Goal: Information Seeking & Learning: Learn about a topic

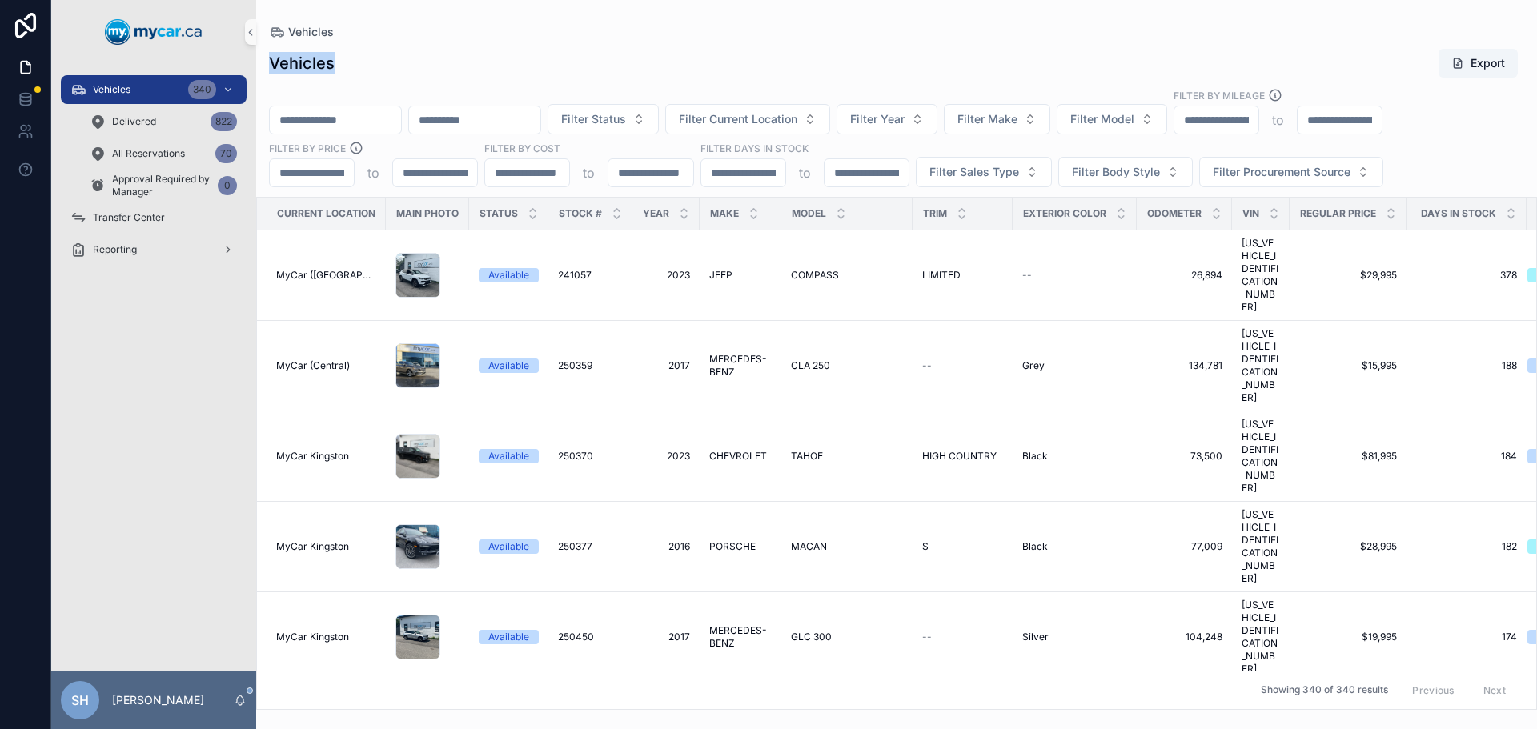
click at [559, 38] on div "Vehicles Vehicles Export Filter Status Filter Current Location Filter Year Filt…" at bounding box center [896, 355] width 1281 height 710
click at [962, 100] on div "Filter Status Filter Current Location Filter Year Filter Make Filter Model Filt…" at bounding box center [896, 137] width 1281 height 99
click at [905, 120] on span "Filter Year" at bounding box center [877, 119] width 54 height 16
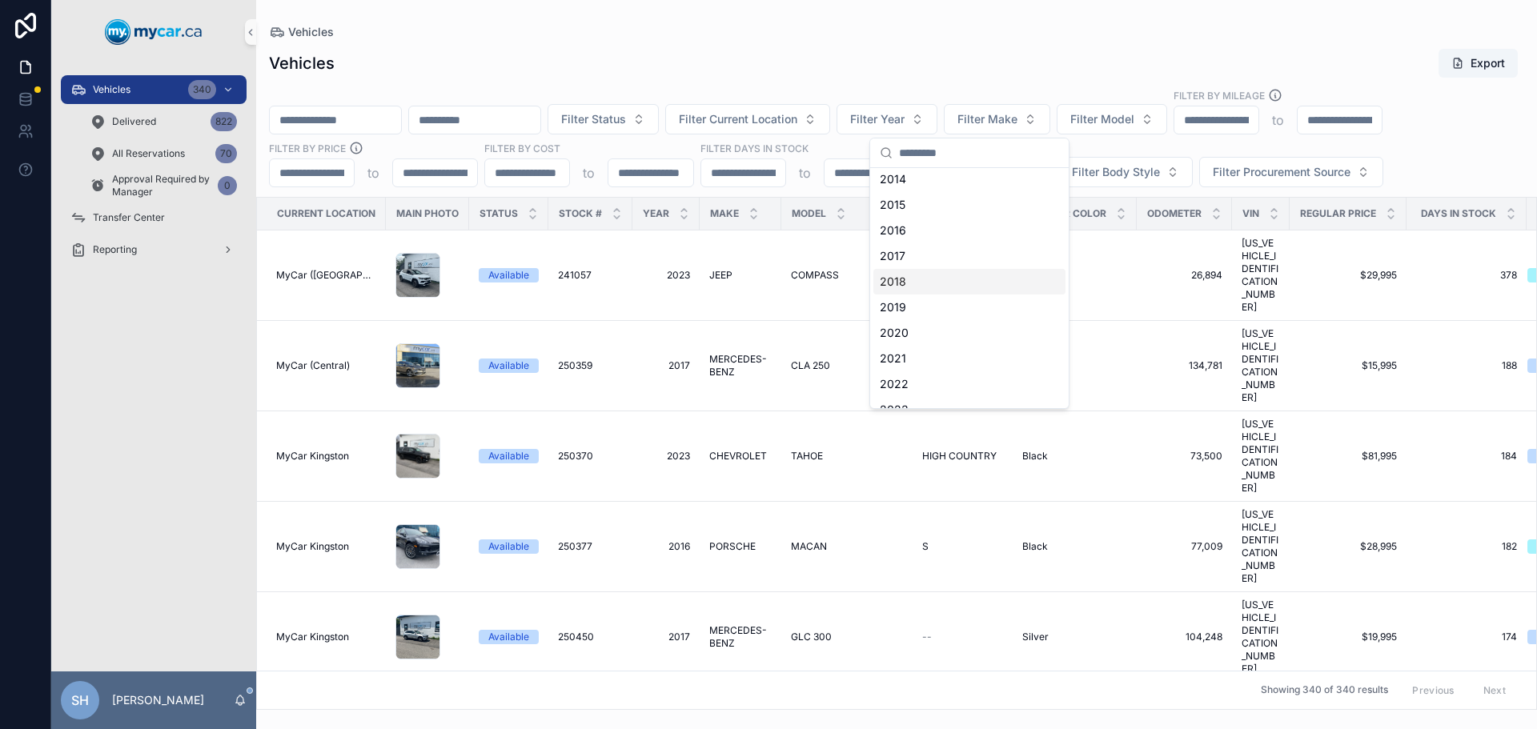
scroll to position [80, 0]
click at [910, 381] on div "2023" at bounding box center [969, 386] width 192 height 26
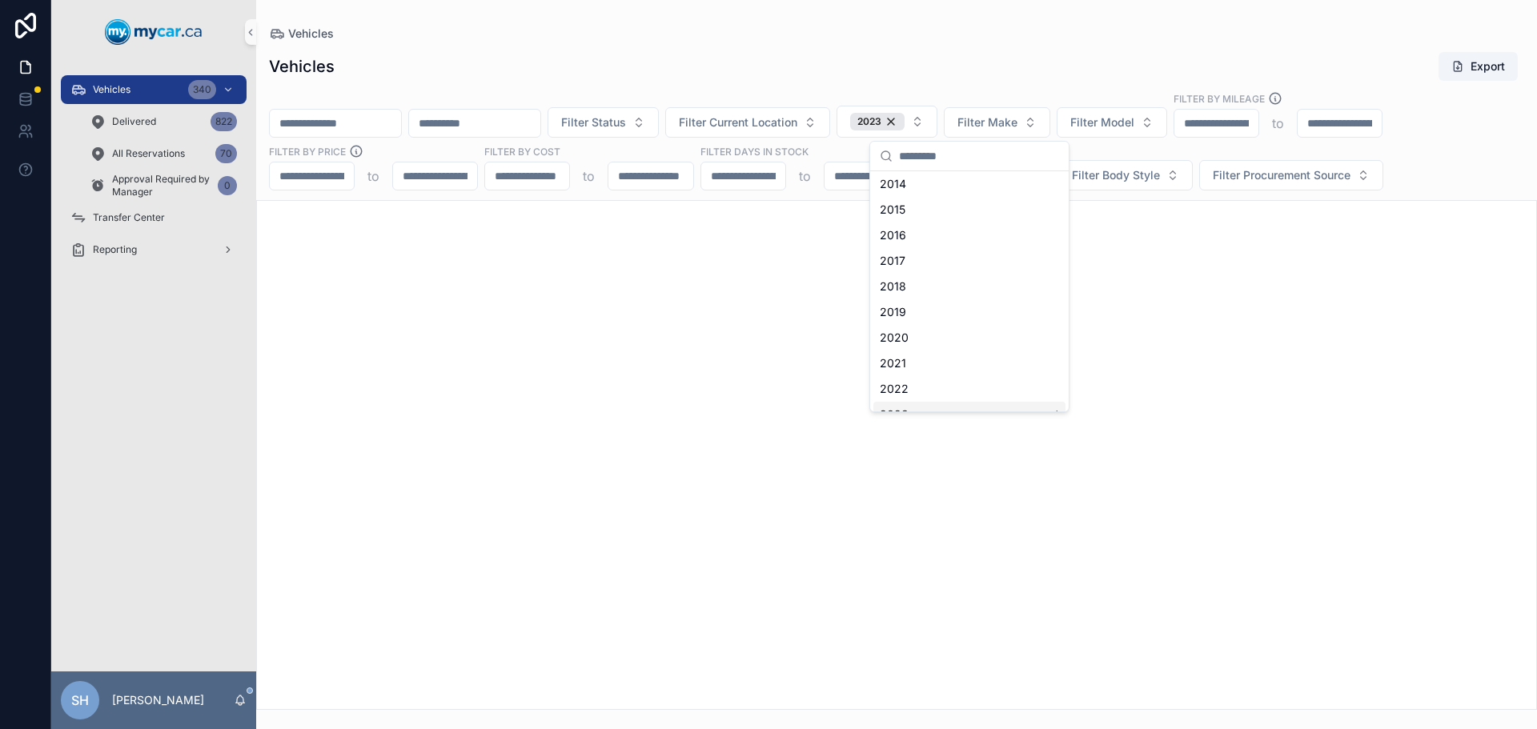
scroll to position [106, 0]
click at [1017, 114] on span "Filter Make" at bounding box center [987, 122] width 60 height 16
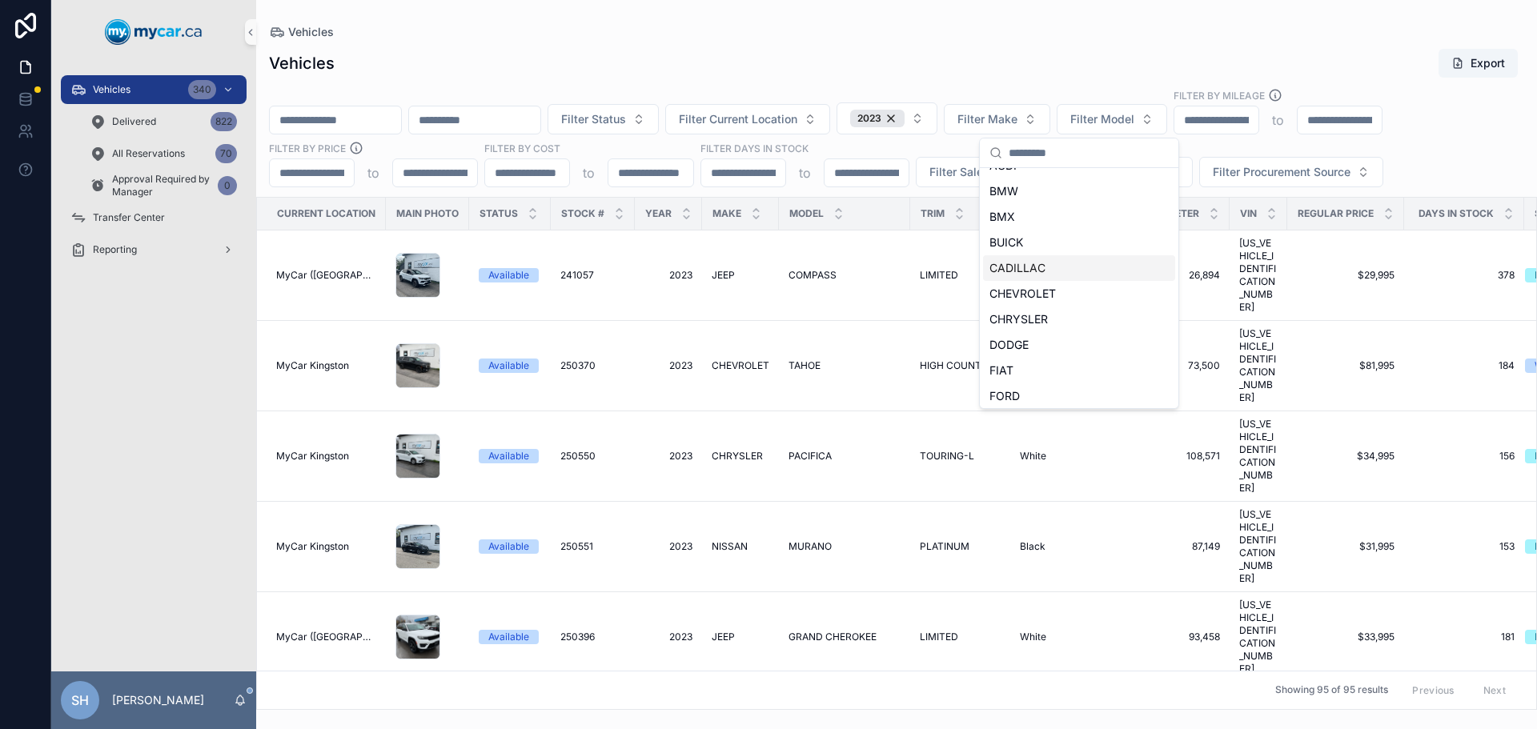
scroll to position [160, 0]
click at [1042, 312] on div "FORD" at bounding box center [1079, 306] width 192 height 26
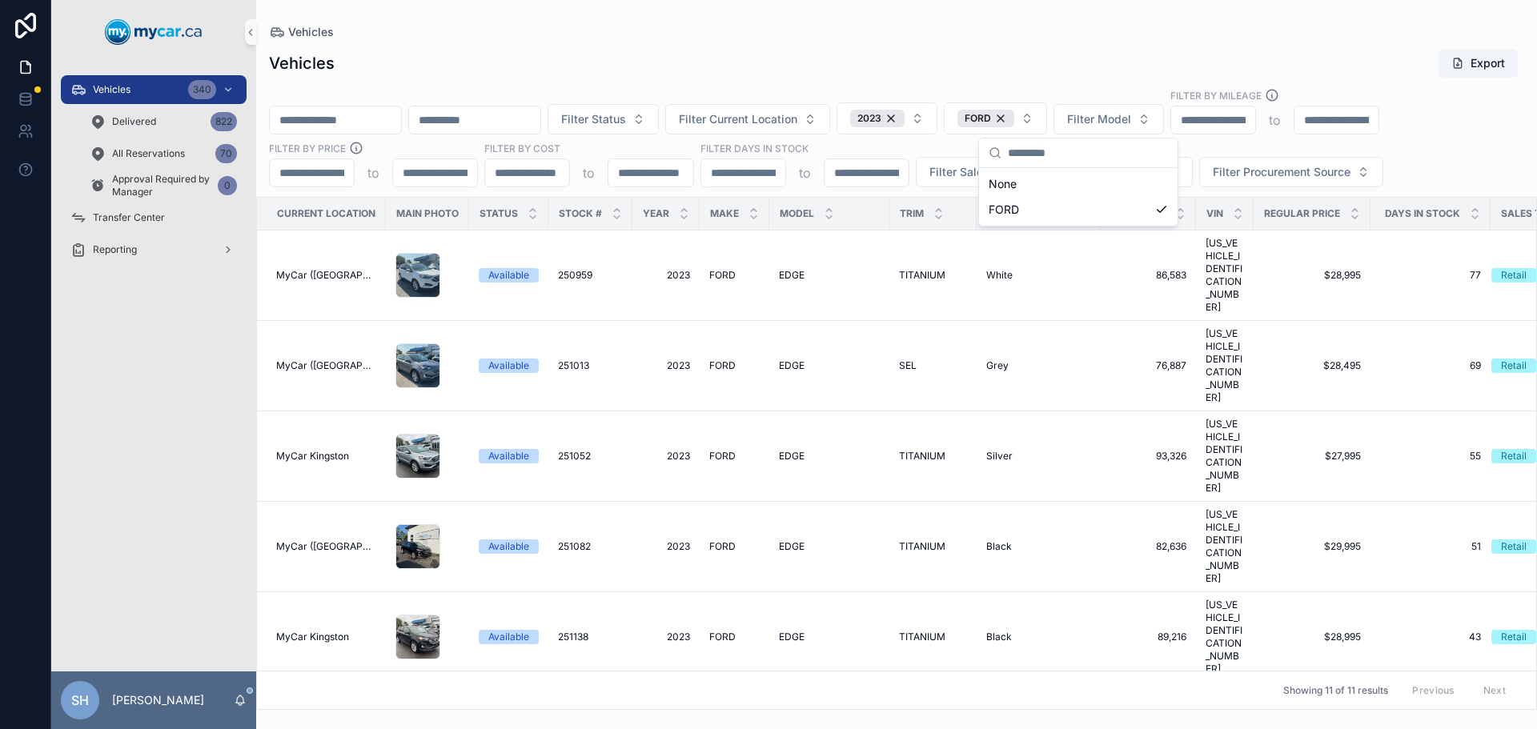
click at [1106, 57] on div "Vehicles Export" at bounding box center [896, 63] width 1255 height 30
click at [1131, 122] on span "Filter Model" at bounding box center [1099, 119] width 64 height 16
click at [1025, 32] on div "Vehicles" at bounding box center [896, 32] width 1255 height 13
click at [712, 269] on span "FORD" at bounding box center [722, 275] width 26 height 13
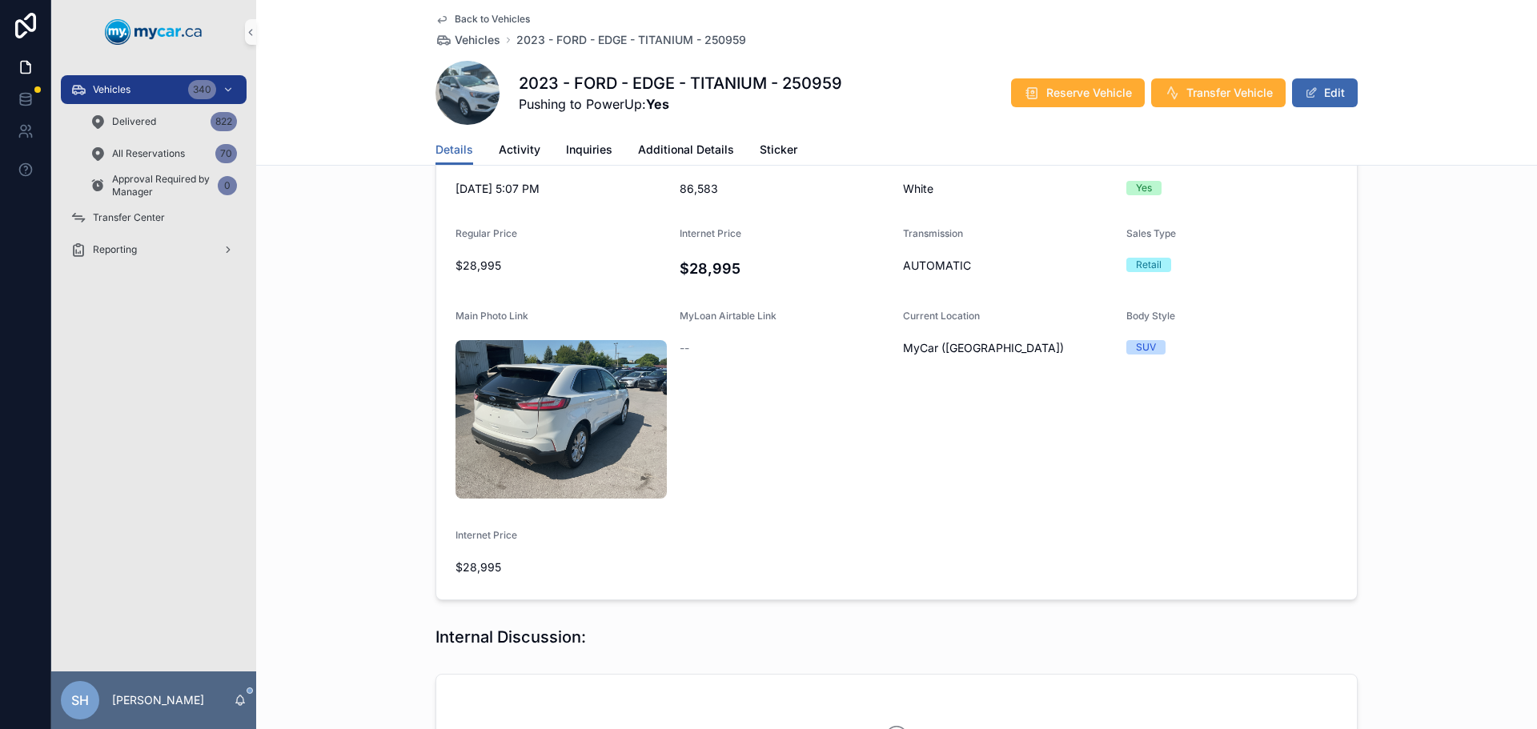
scroll to position [314, 0]
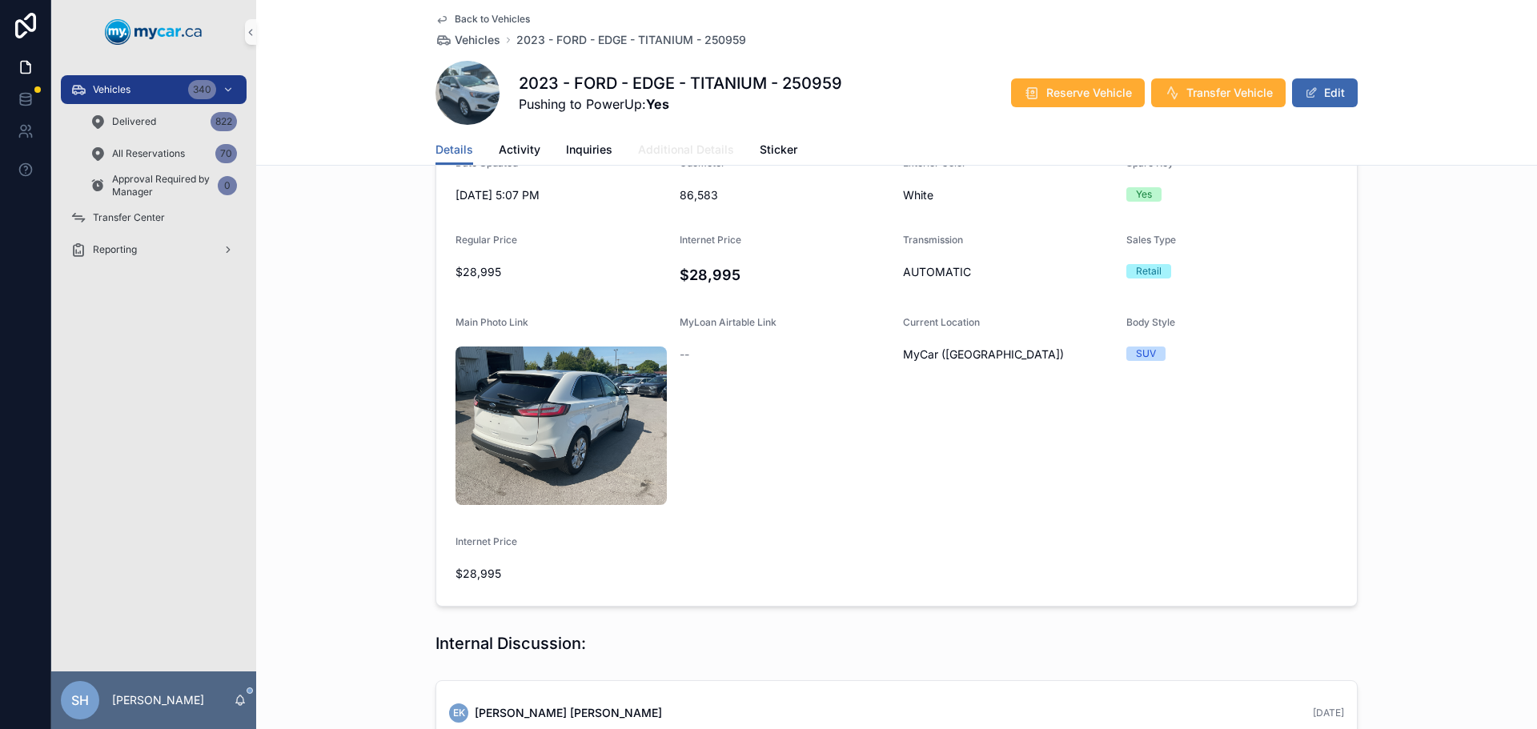
click at [681, 152] on span "Additional Details" at bounding box center [686, 150] width 96 height 16
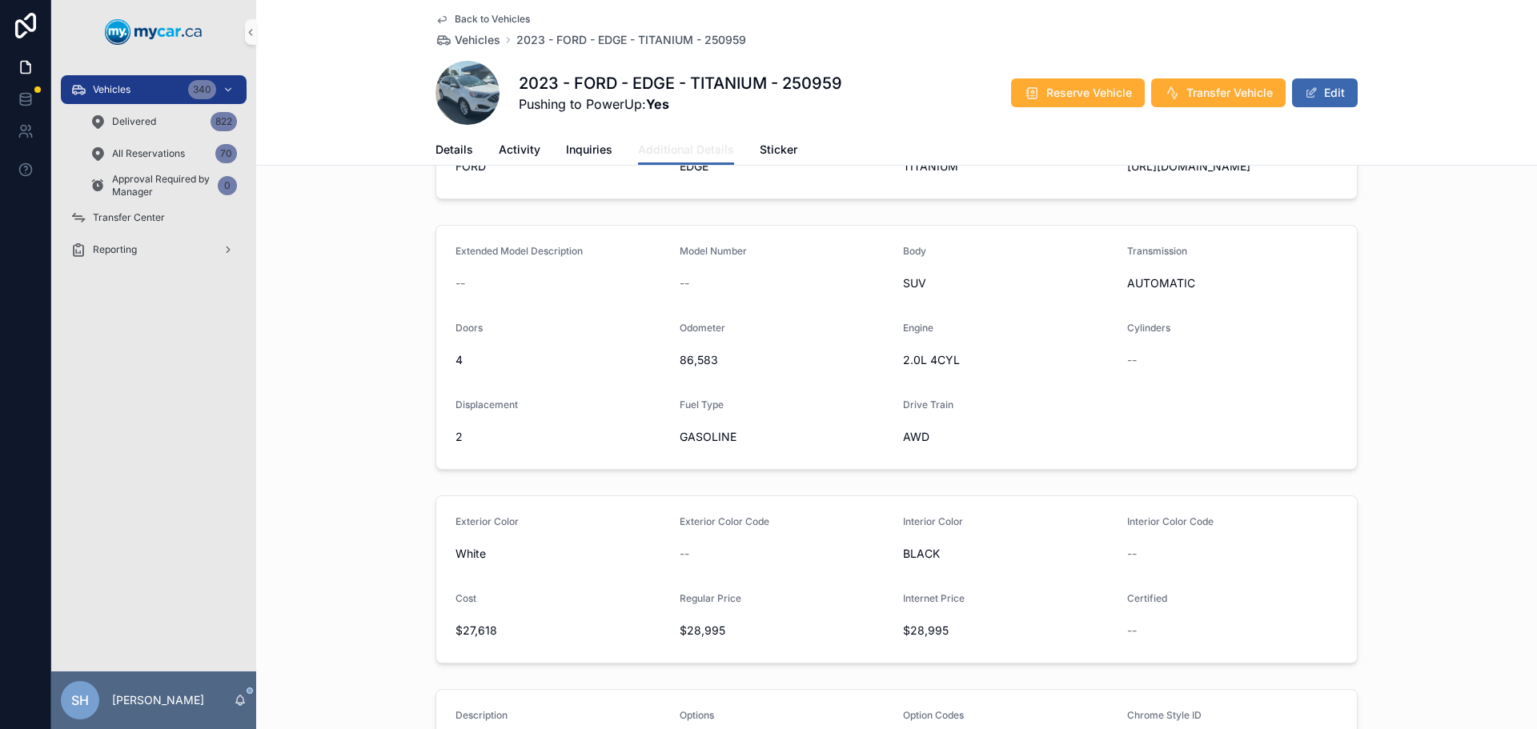
scroll to position [240, 0]
click at [443, 144] on span "Details" at bounding box center [454, 150] width 38 height 16
